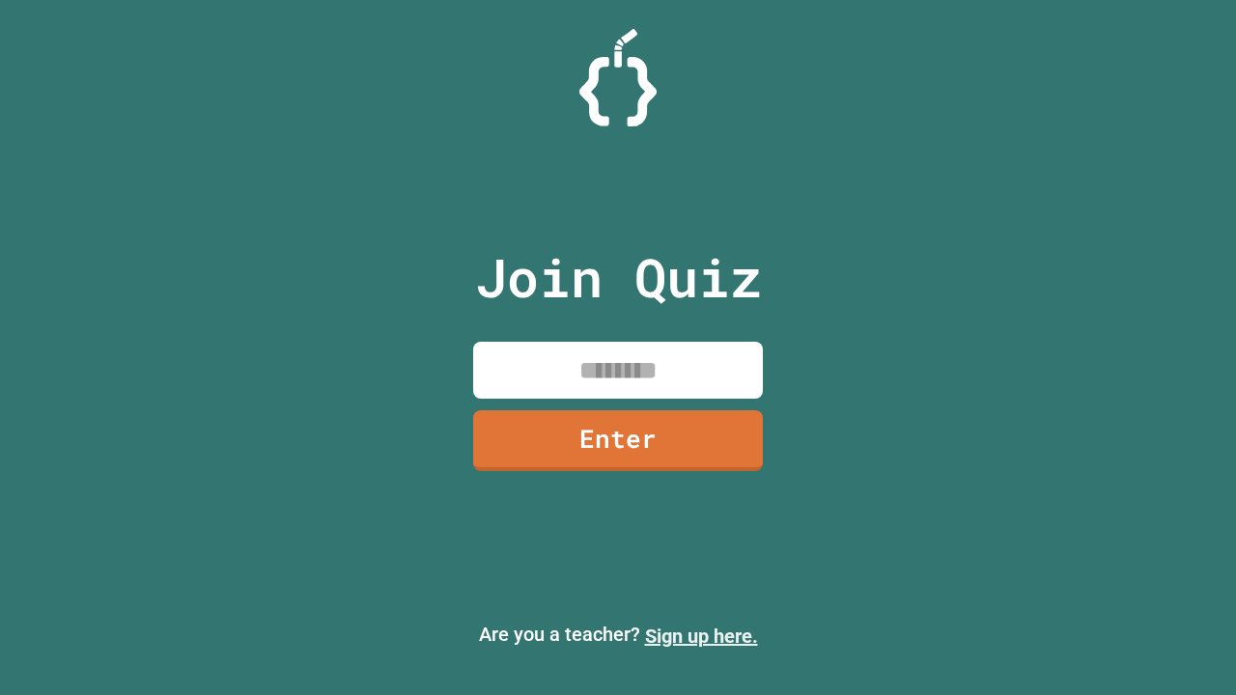
click at [701, 636] on link "Sign up here." at bounding box center [701, 636] width 113 height 23
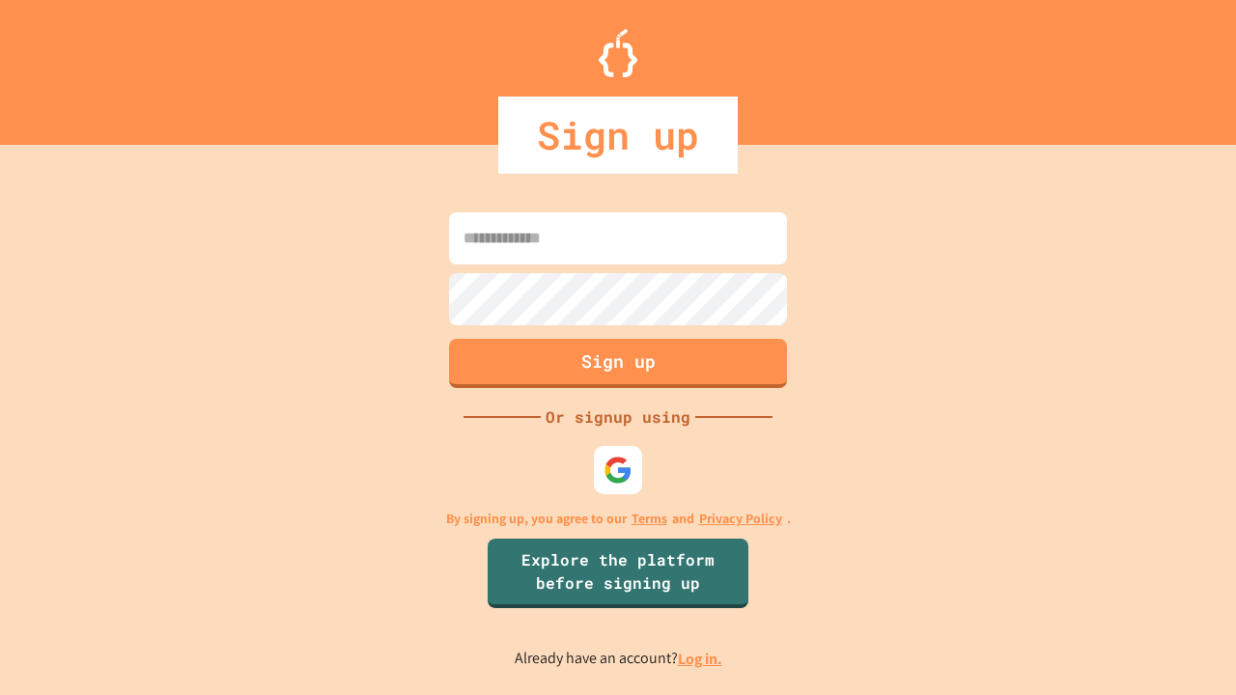
click at [701, 658] on link "Log in." at bounding box center [700, 659] width 44 height 20
